Goal: Complete application form

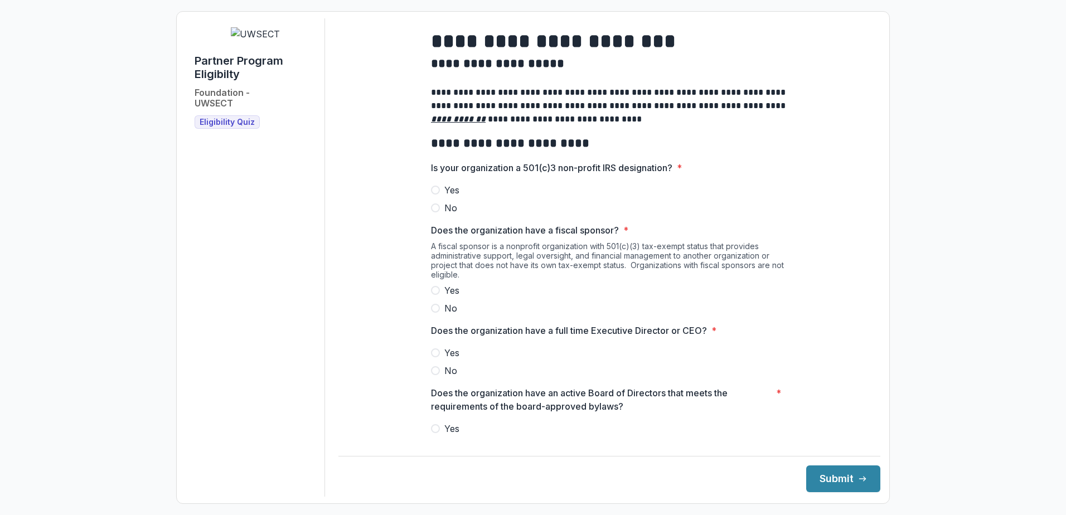
click at [435, 195] on span at bounding box center [435, 190] width 9 height 9
click at [434, 313] on span at bounding box center [435, 308] width 9 height 9
click at [437, 357] on span at bounding box center [435, 352] width 9 height 9
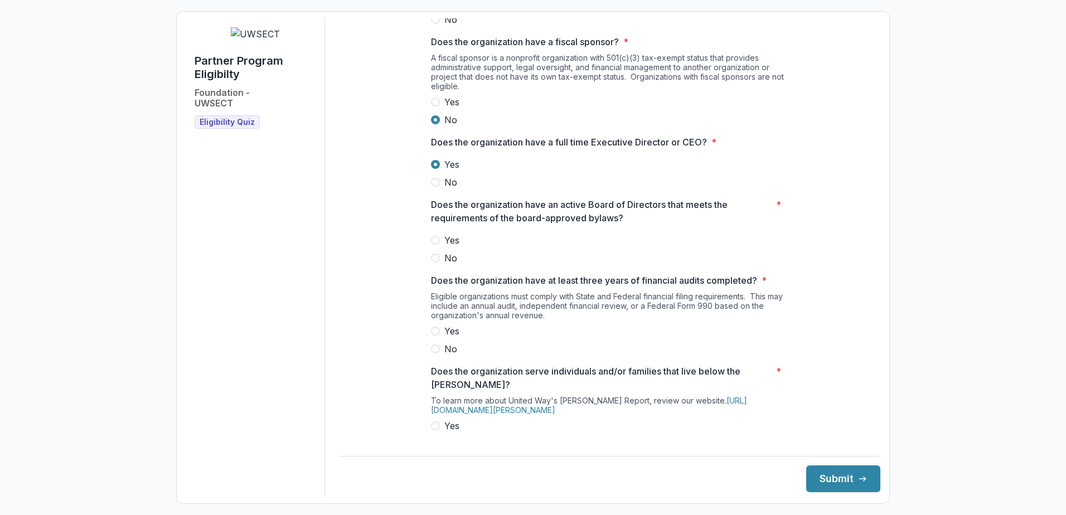
scroll to position [201, 0]
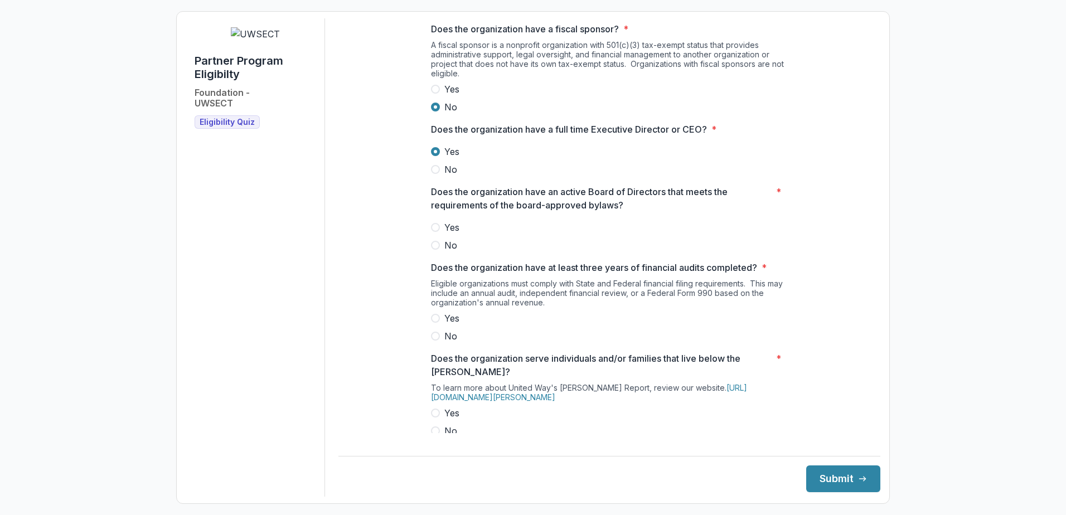
click at [433, 232] on span at bounding box center [435, 227] width 9 height 9
click at [436, 323] on span at bounding box center [435, 318] width 9 height 9
click at [436, 418] on span at bounding box center [435, 413] width 9 height 9
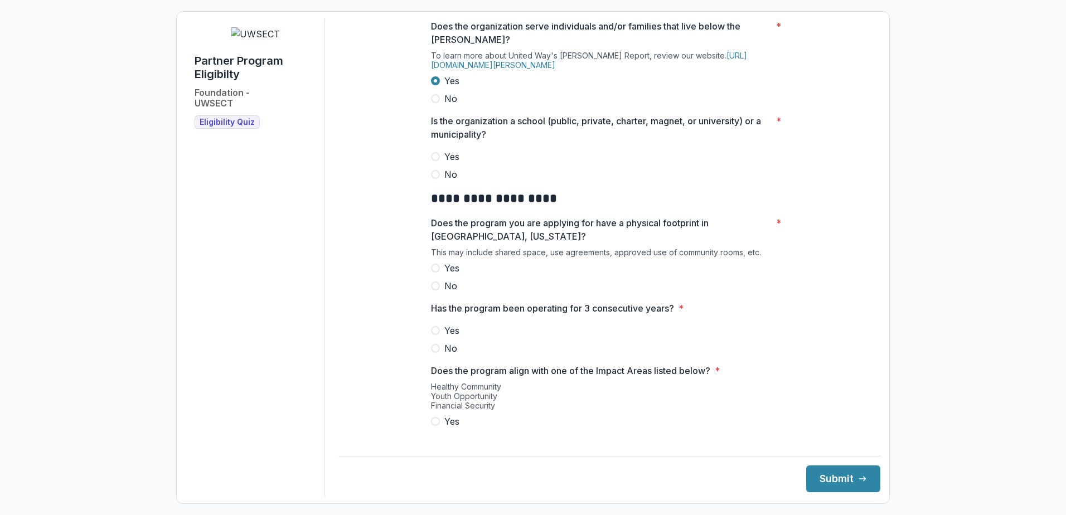
scroll to position [550, 0]
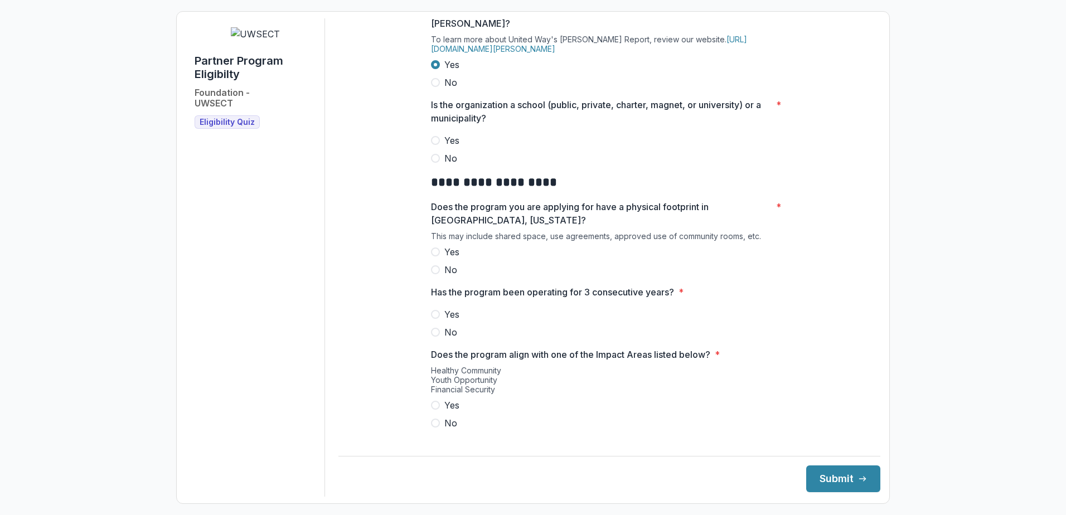
click at [434, 163] on span at bounding box center [435, 158] width 9 height 9
click at [435, 256] on span at bounding box center [435, 252] width 9 height 9
click at [435, 319] on span at bounding box center [435, 314] width 9 height 9
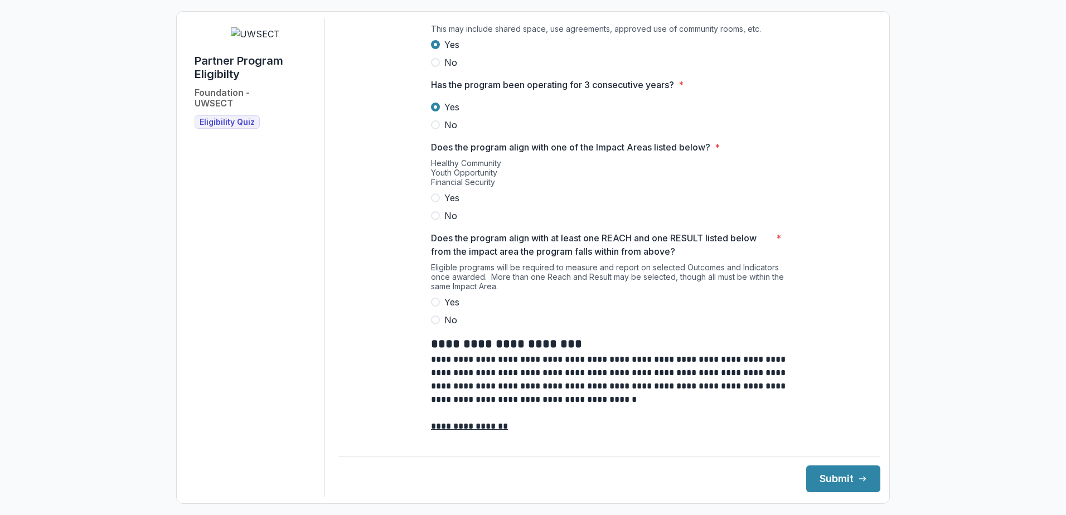
scroll to position [763, 0]
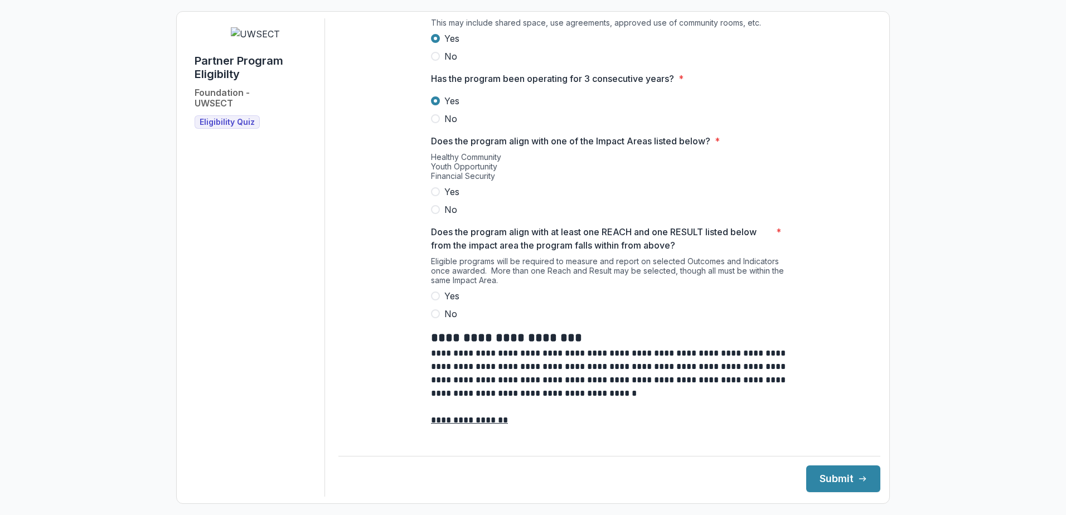
click at [435, 196] on span at bounding box center [435, 191] width 9 height 9
click at [435, 301] on span at bounding box center [435, 296] width 9 height 9
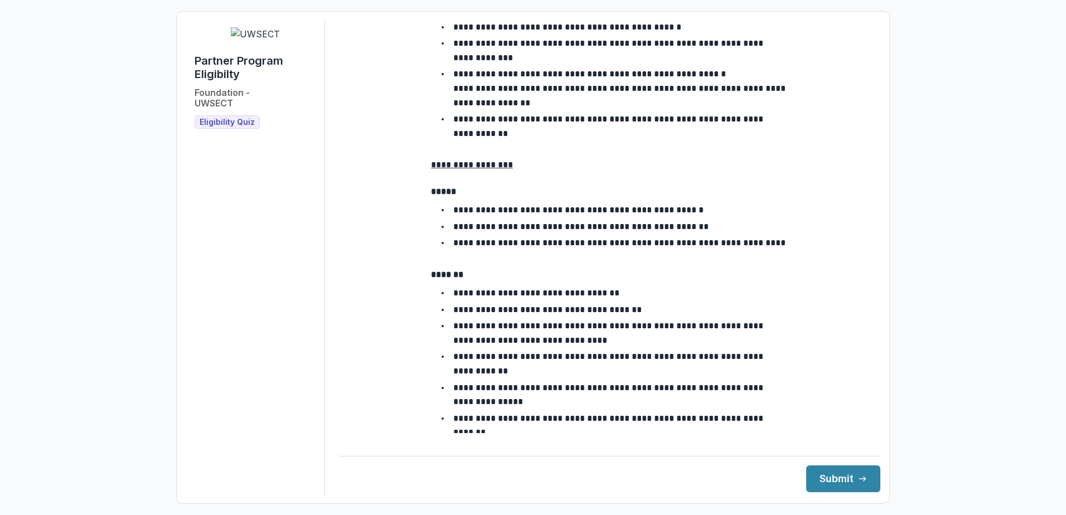
scroll to position [1922, 0]
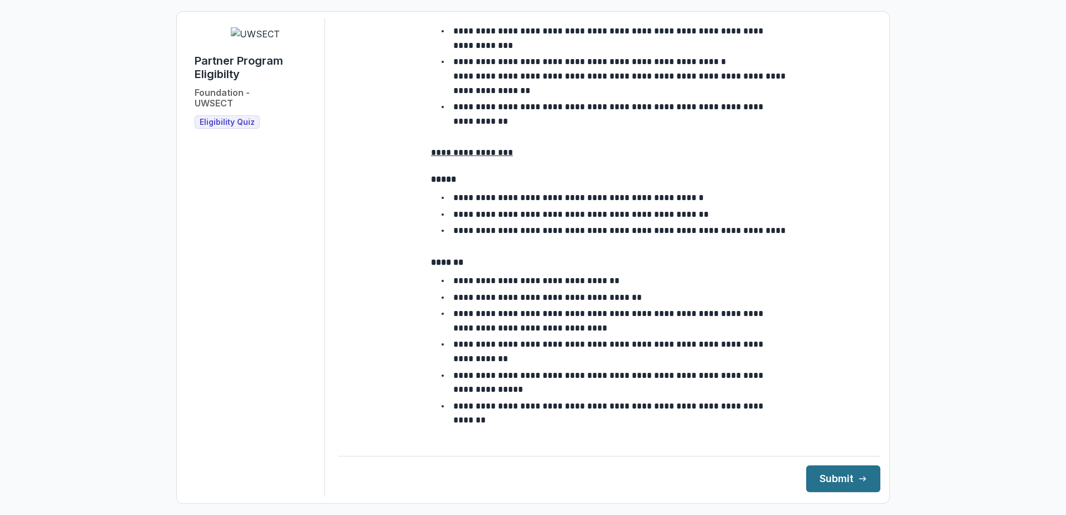
click at [829, 482] on button "Submit" at bounding box center [843, 479] width 74 height 27
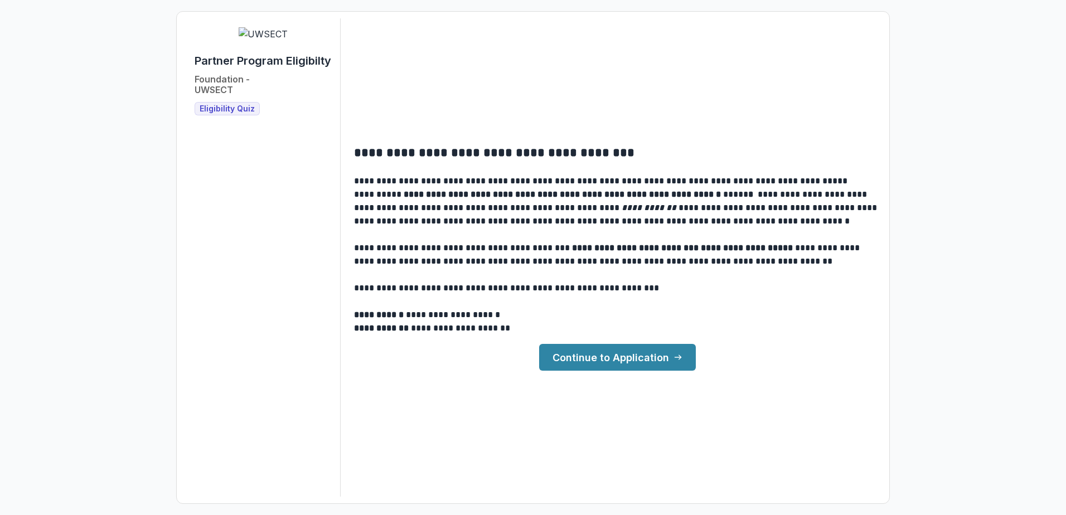
click at [612, 364] on link "Continue to Application" at bounding box center [617, 357] width 157 height 27
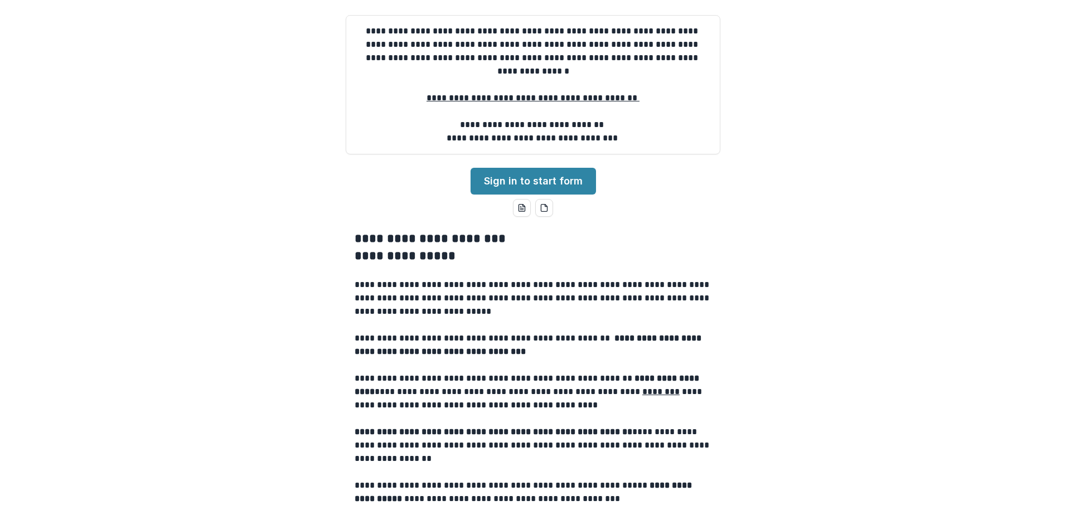
scroll to position [98, 0]
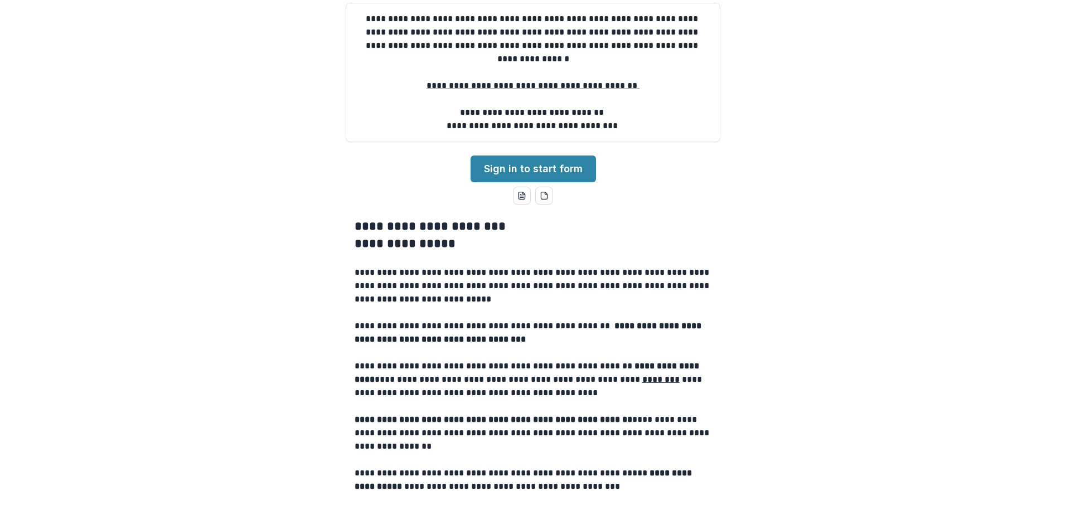
drag, startPoint x: 1060, startPoint y: 232, endPoint x: 1059, endPoint y: 255, distance: 23.4
click at [1059, 255] on div "**********" at bounding box center [533, 257] width 1066 height 515
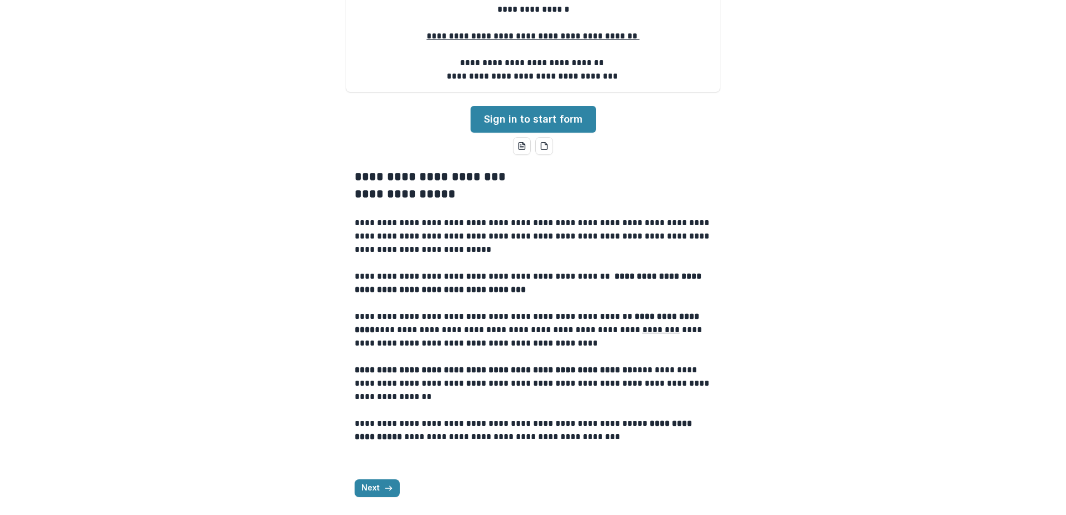
scroll to position [250, 0]
click at [502, 120] on link "Sign in to start form" at bounding box center [533, 119] width 125 height 27
click at [364, 490] on button "Next" at bounding box center [377, 488] width 45 height 18
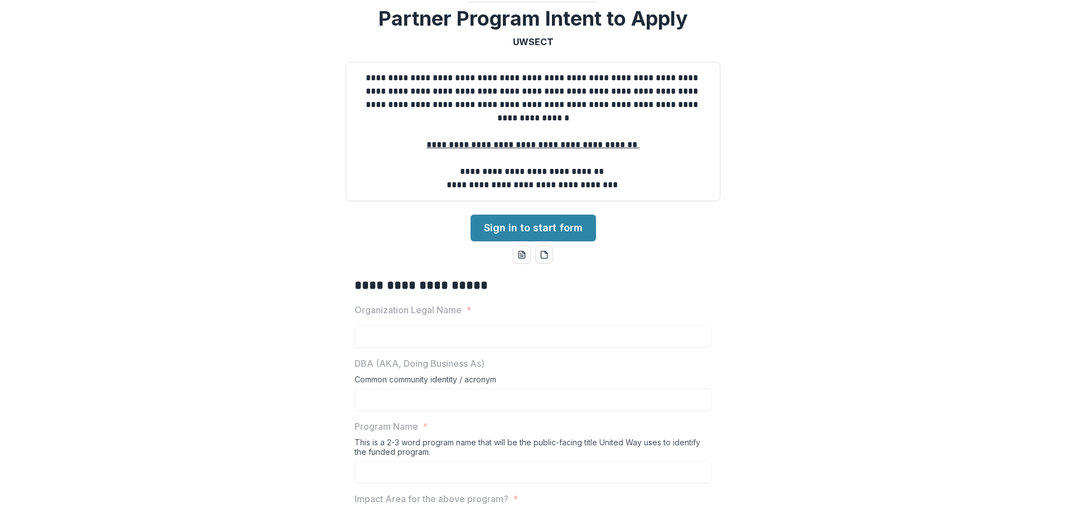
scroll to position [0, 0]
